Goal: Information Seeking & Learning: Find specific fact

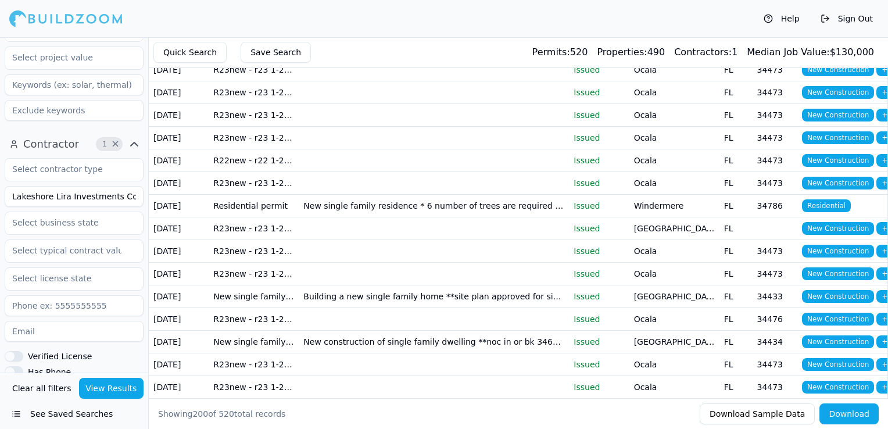
scroll to position [349, 0]
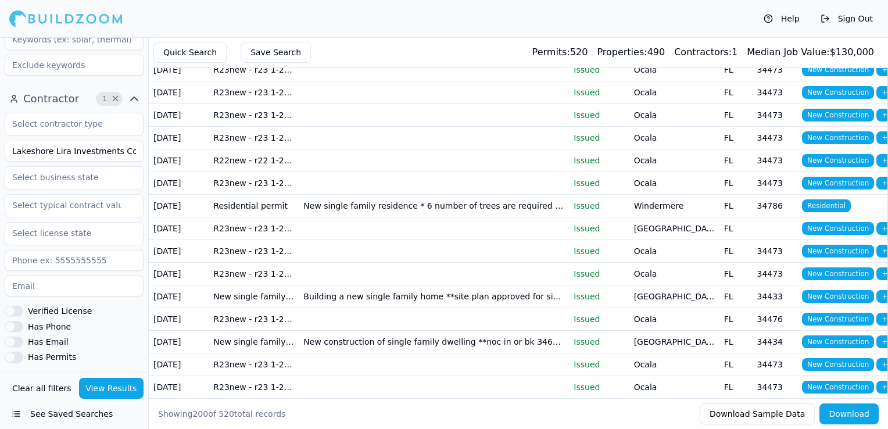
click at [60, 152] on input "Lakeshore Lira Investments Corporation" at bounding box center [74, 151] width 139 height 21
click at [110, 383] on button "View Results" at bounding box center [111, 388] width 65 height 21
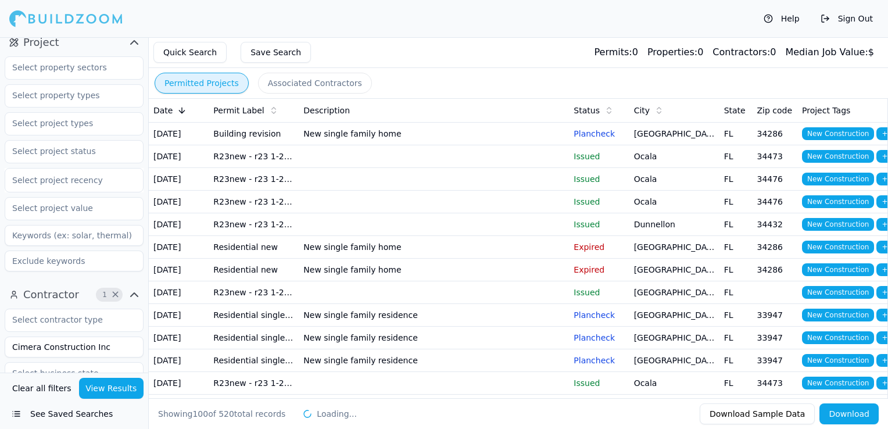
scroll to position [116, 0]
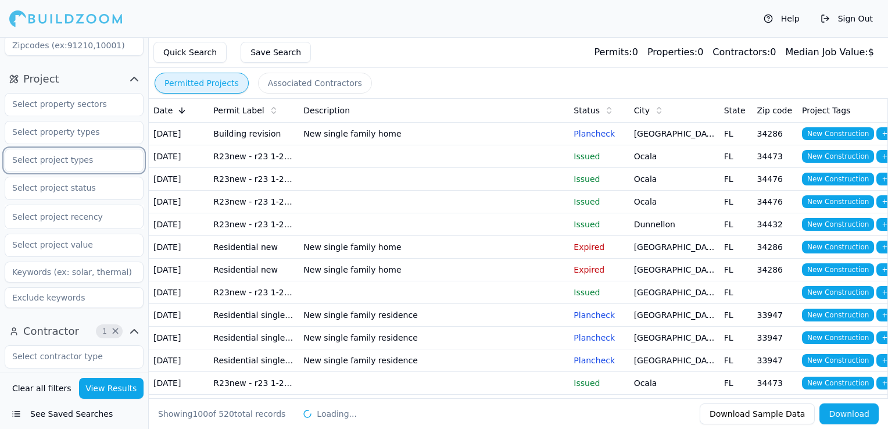
click at [65, 164] on input "text" at bounding box center [66, 159] width 123 height 21
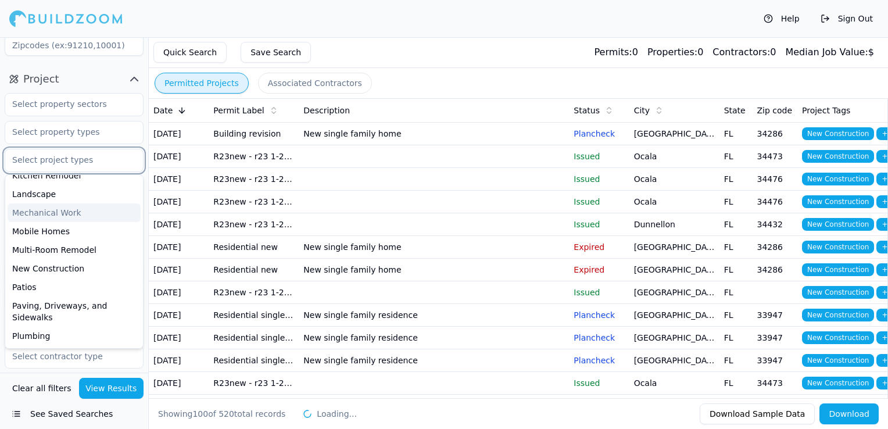
scroll to position [291, 0]
click at [47, 266] on div "New Construction" at bounding box center [74, 268] width 133 height 19
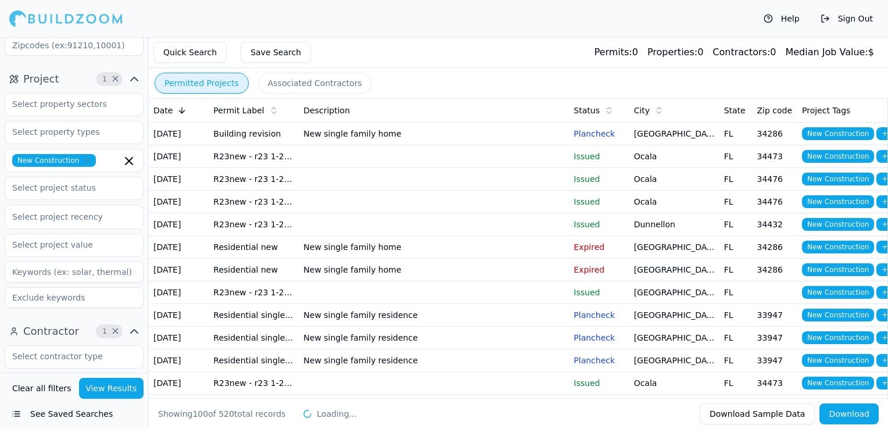
click at [446, 56] on div "Quick Search Save Search Permits: 0 Properties: 0 Contractors: 0 Median Job Val…" at bounding box center [518, 52] width 739 height 31
click at [42, 191] on input "text" at bounding box center [66, 187] width 123 height 21
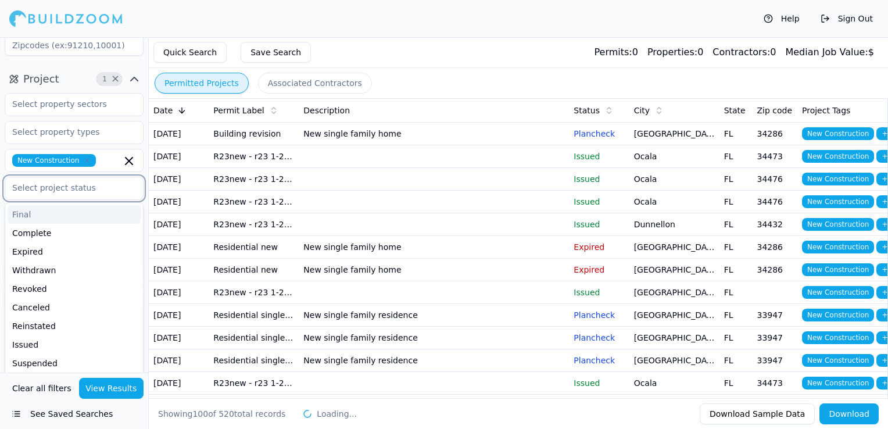
click at [37, 222] on div "Final" at bounding box center [74, 214] width 133 height 19
click at [58, 218] on div "Complete" at bounding box center [74, 214] width 133 height 19
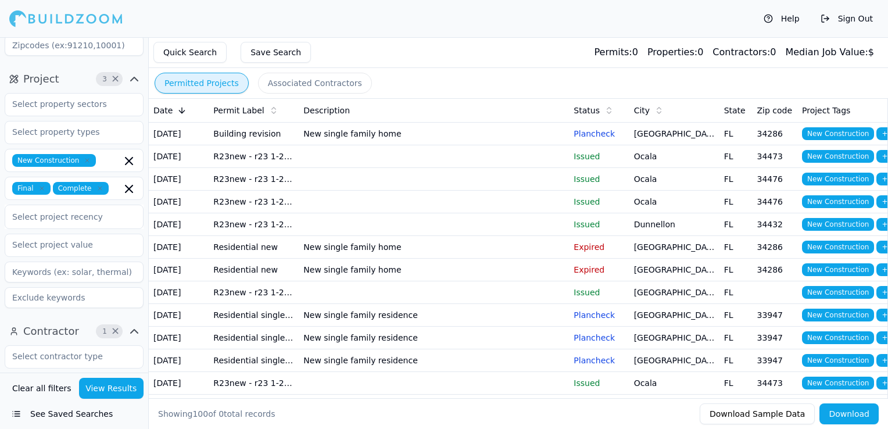
click at [498, 63] on div "Quick Search Save Search Permits: 0 Properties: 0 Contractors: 0 Median Job Val…" at bounding box center [518, 52] width 739 height 31
click at [130, 382] on button "View Results" at bounding box center [111, 388] width 65 height 21
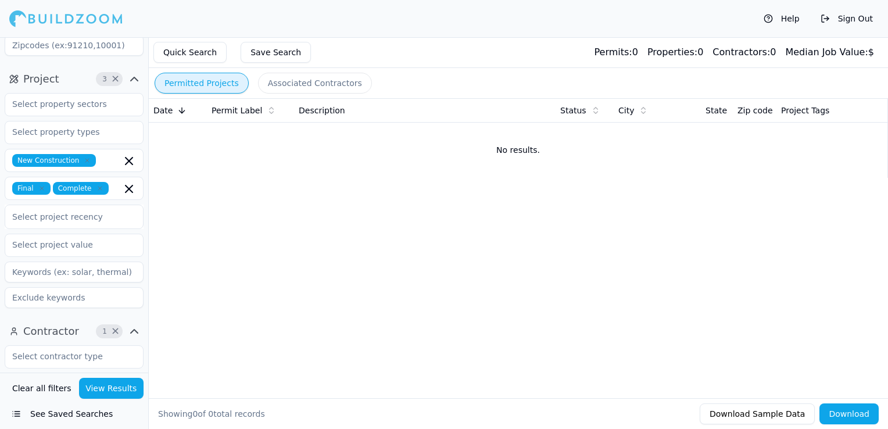
click at [40, 189] on icon "button" at bounding box center [41, 188] width 7 height 7
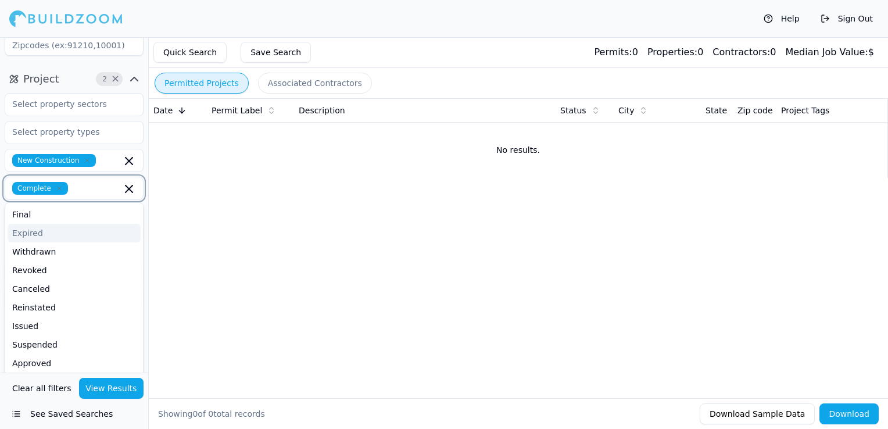
click at [58, 189] on icon "button" at bounding box center [59, 188] width 3 height 3
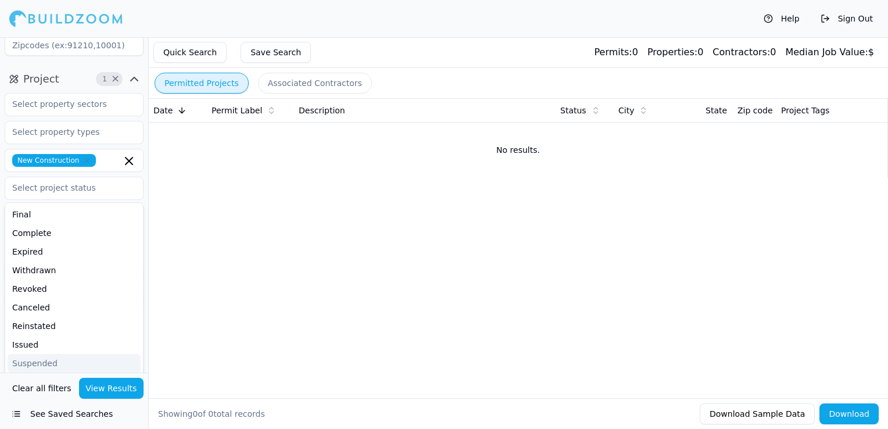
drag, startPoint x: 109, startPoint y: 392, endPoint x: 121, endPoint y: 387, distance: 13.1
click at [109, 392] on button "View Results" at bounding box center [111, 388] width 65 height 21
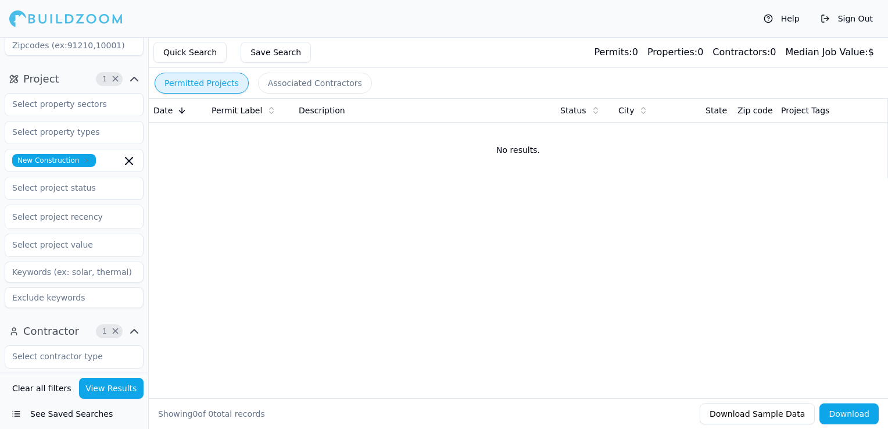
click at [85, 159] on icon "button" at bounding box center [86, 160] width 3 height 3
click at [121, 387] on button "View Results" at bounding box center [111, 388] width 65 height 21
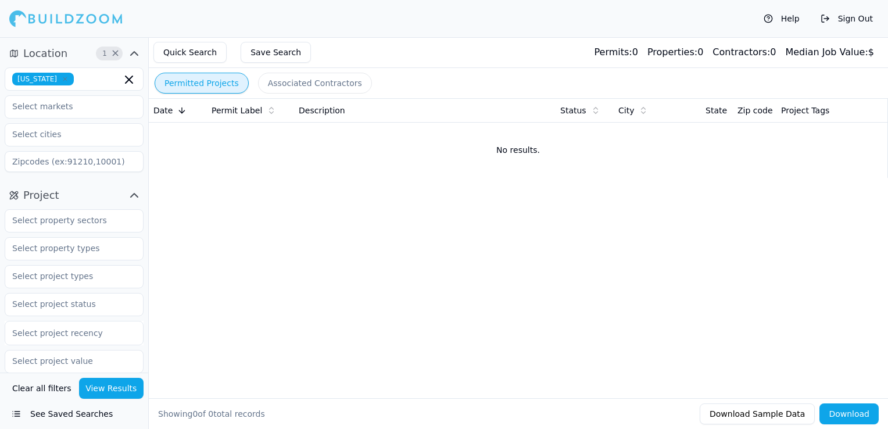
click at [112, 393] on button "View Results" at bounding box center [111, 388] width 65 height 21
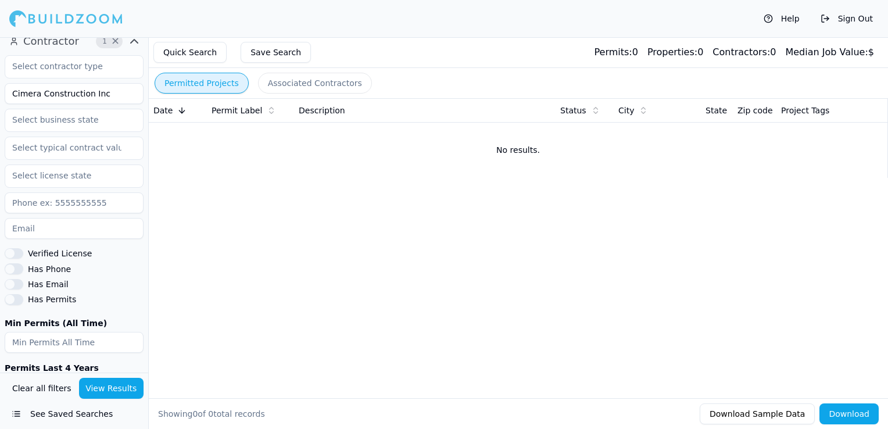
scroll to position [407, 0]
click at [88, 94] on input "Cimera Construction Inc" at bounding box center [74, 93] width 139 height 21
drag, startPoint x: 109, startPoint y: 94, endPoint x: 88, endPoint y: 94, distance: 20.9
click at [88, 94] on input "Cimera Construction Inc" at bounding box center [74, 93] width 139 height 21
type input "Cimera Construction"
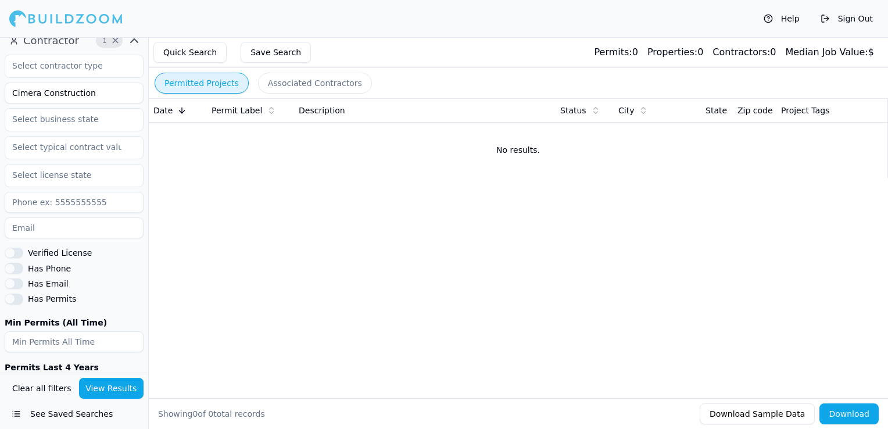
click at [126, 393] on button "View Results" at bounding box center [111, 388] width 65 height 21
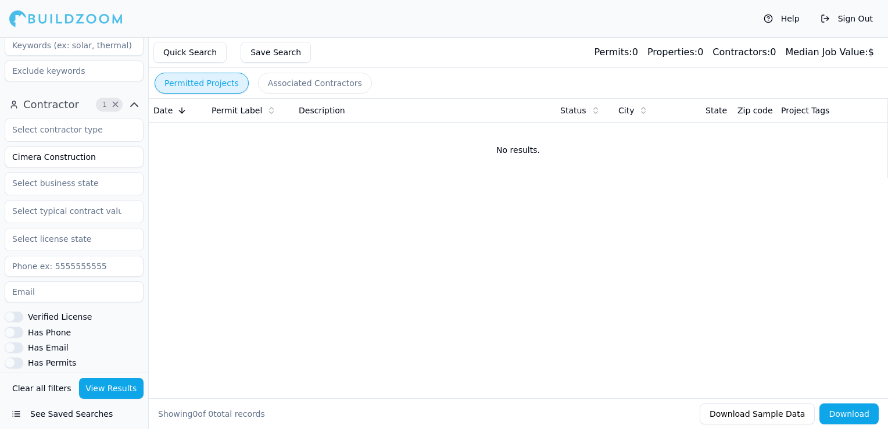
scroll to position [341, 0]
click at [116, 155] on input "Cimera Construction" at bounding box center [74, 158] width 139 height 21
drag, startPoint x: 87, startPoint y: 160, endPoint x: 15, endPoint y: 157, distance: 72.2
click at [10, 153] on input "Cimera Construction" at bounding box center [74, 158] width 139 height 21
